Goal: Use online tool/utility

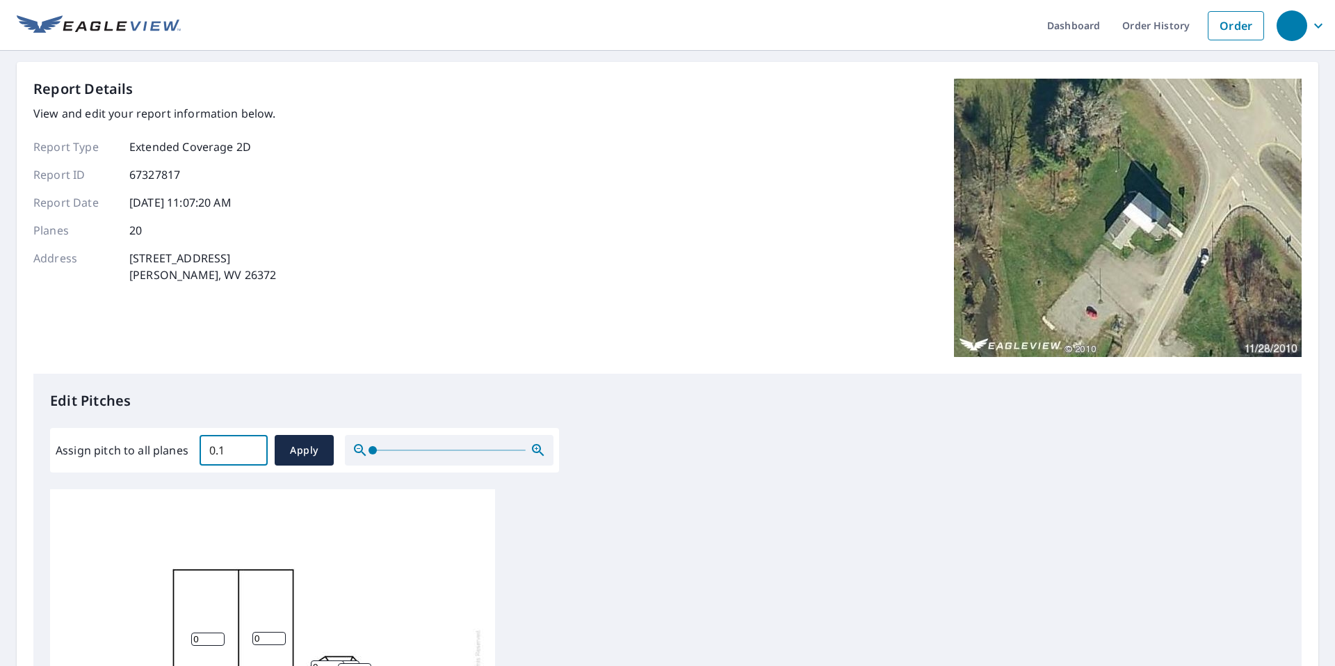
click at [252, 446] on input "0.1" at bounding box center [234, 449] width 68 height 39
click at [252, 446] on input "0.2" at bounding box center [234, 449] width 68 height 39
click at [252, 446] on input "0.3" at bounding box center [234, 449] width 68 height 39
click at [252, 446] on input "0.4" at bounding box center [234, 449] width 68 height 39
click at [252, 446] on input "0.5" at bounding box center [234, 449] width 68 height 39
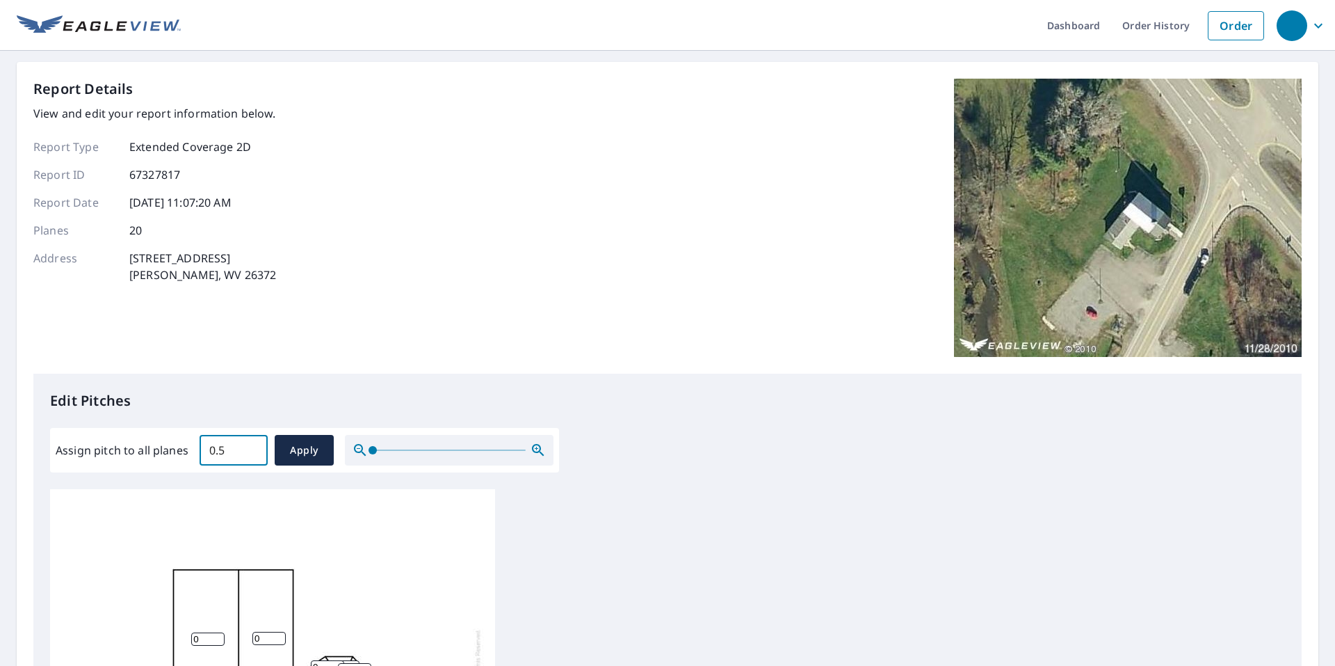
click at [222, 451] on input "0.5" at bounding box center [234, 449] width 68 height 39
type input "0"
type input "5"
click at [289, 449] on span "Apply" at bounding box center [304, 450] width 37 height 17
type input "5"
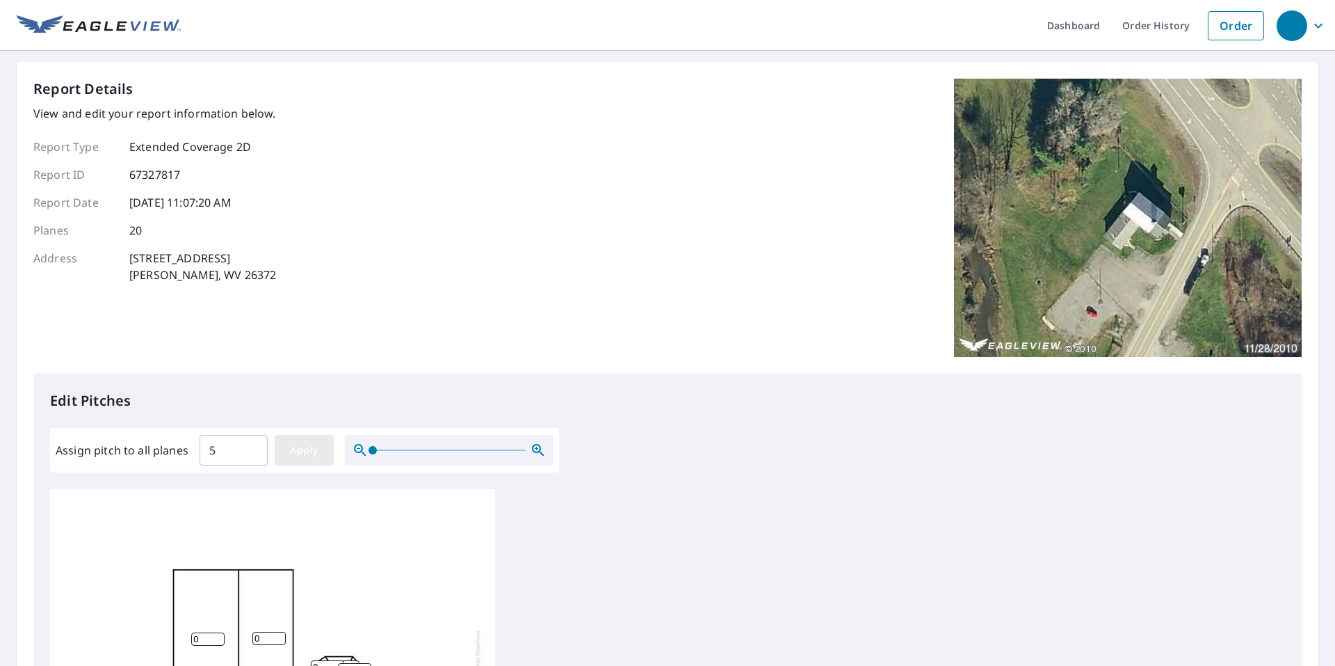
type input "5"
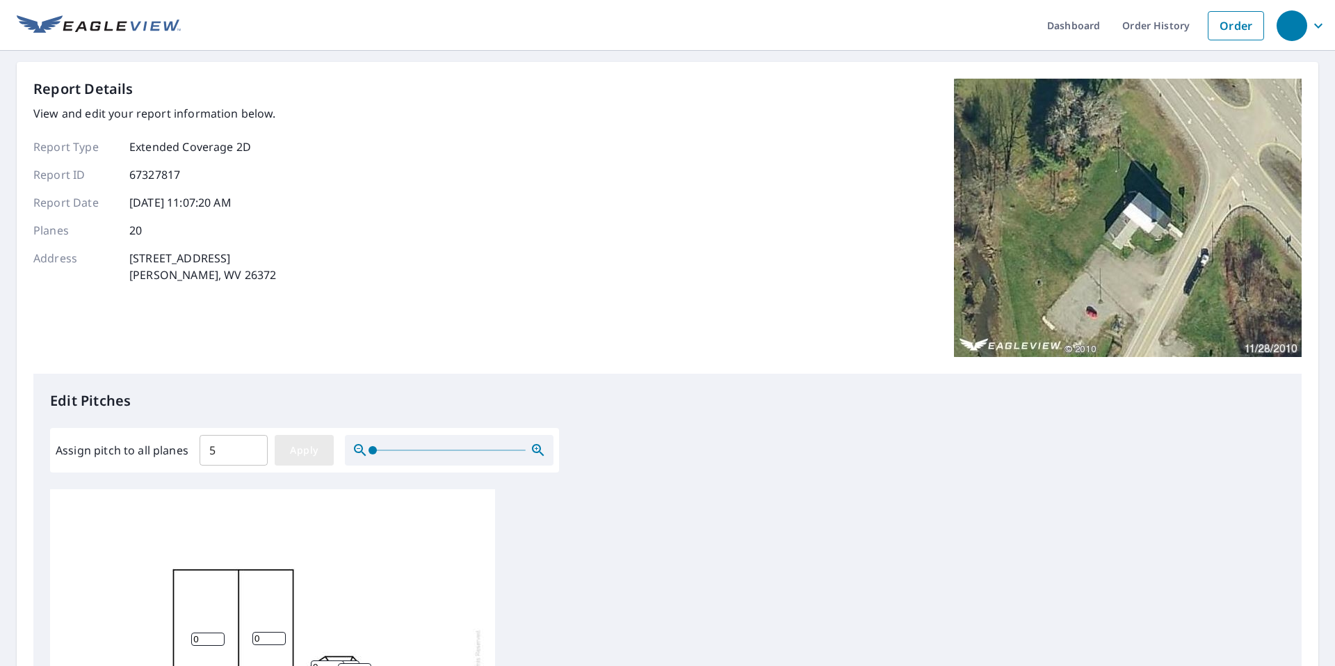
type input "5"
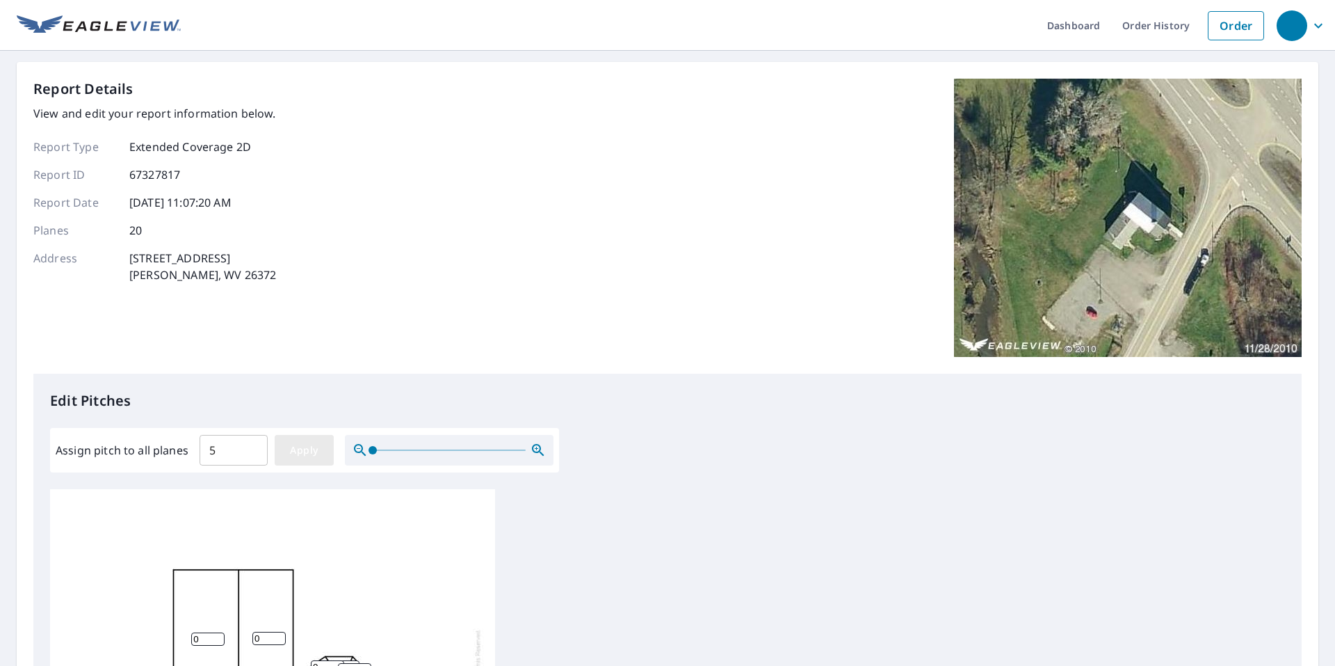
type input "5"
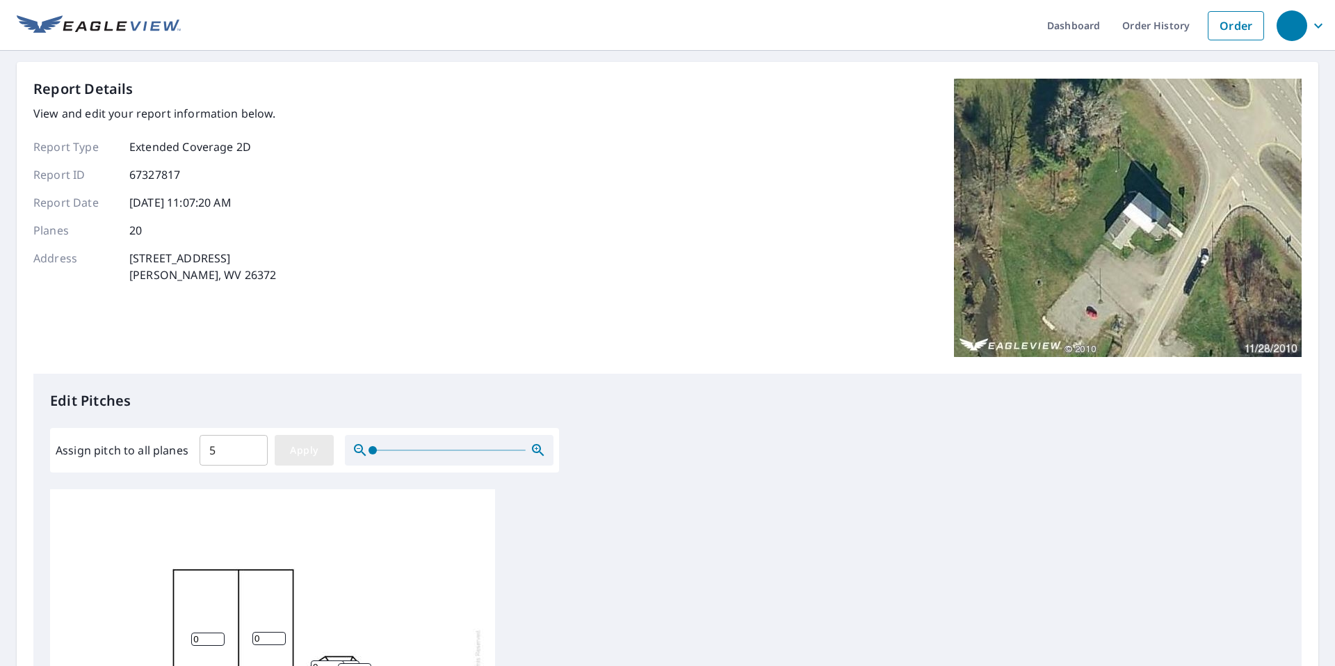
type input "5"
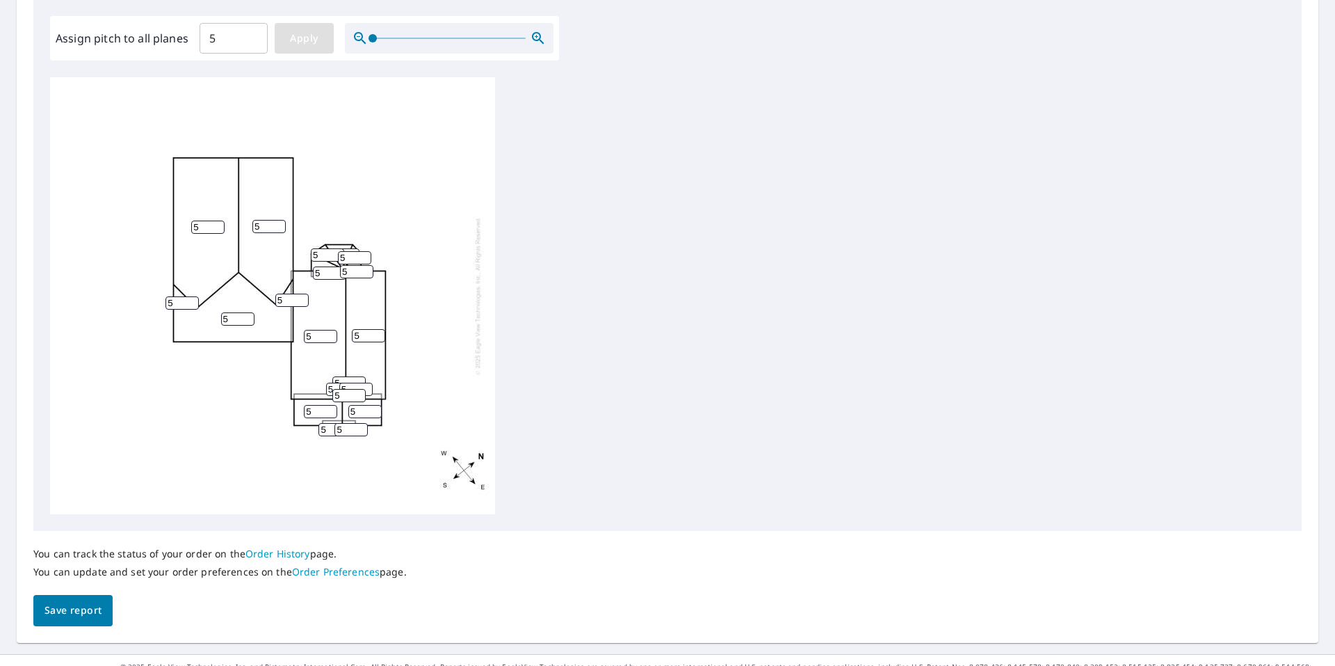
scroll to position [435, 0]
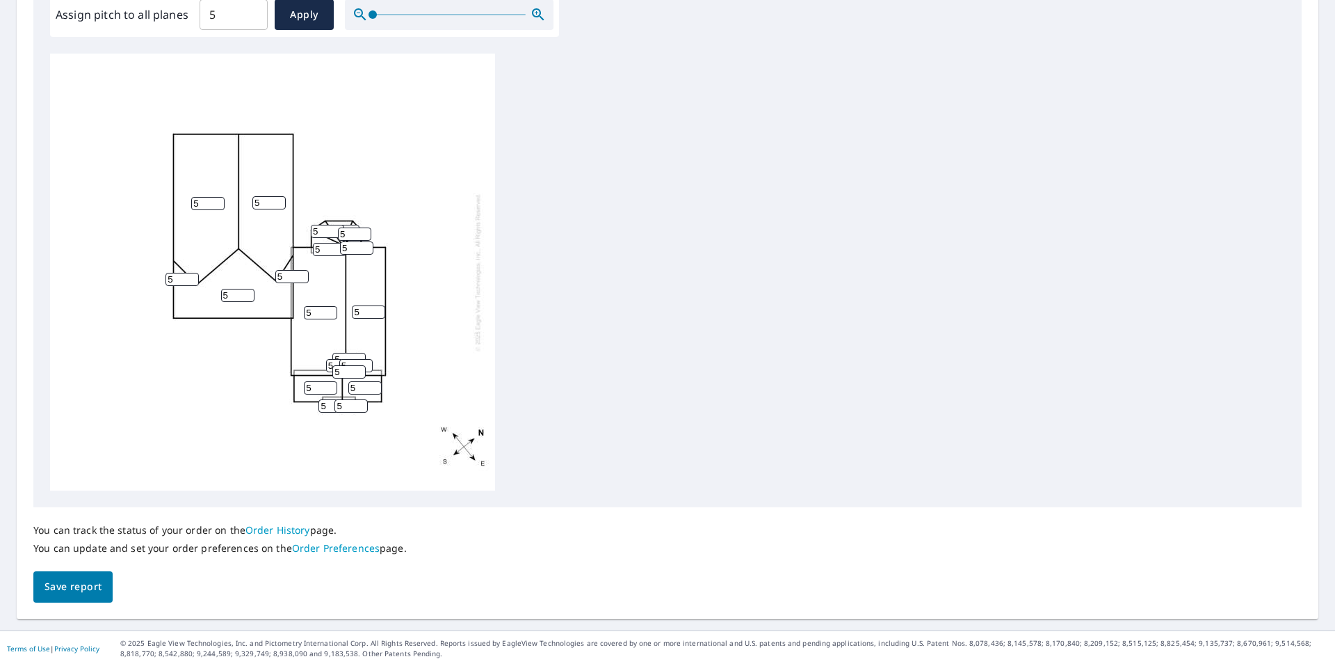
drag, startPoint x: 86, startPoint y: 592, endPoint x: 127, endPoint y: 562, distance: 50.8
click at [86, 590] on span "Save report" at bounding box center [73, 586] width 57 height 17
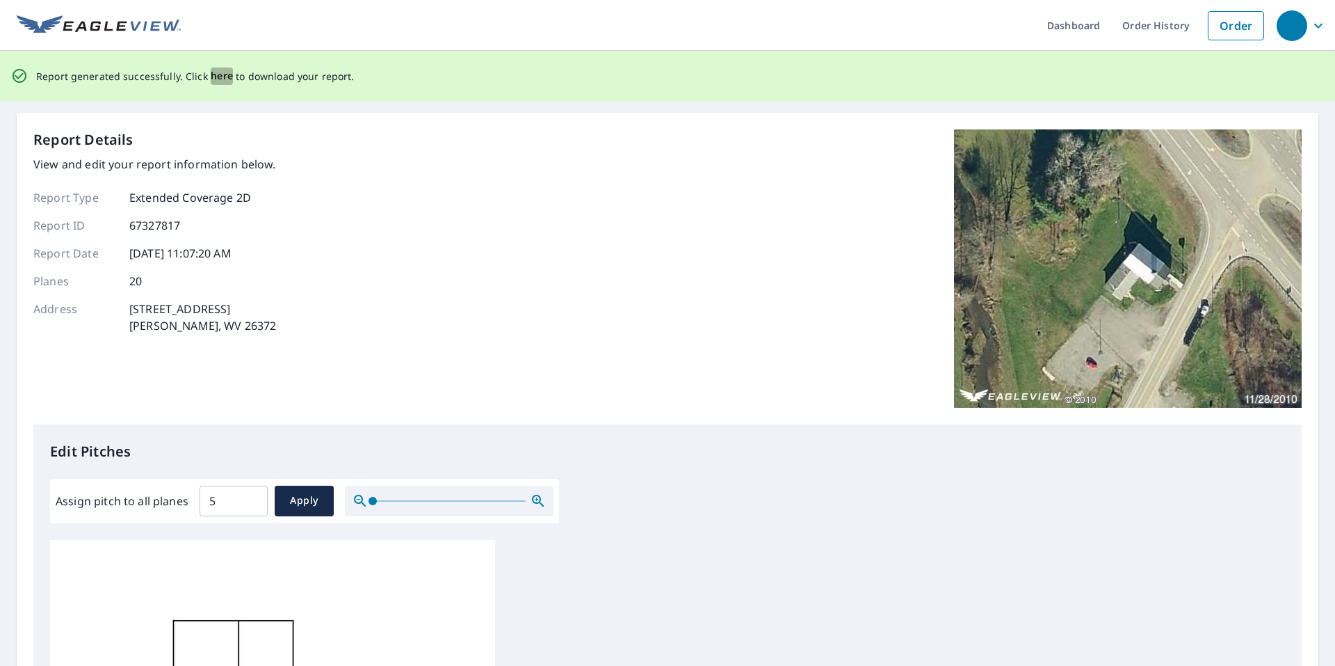
click at [220, 71] on span "here" at bounding box center [222, 75] width 23 height 17
click at [211, 75] on span "here" at bounding box center [222, 75] width 23 height 17
